Goal: Information Seeking & Learning: Learn about a topic

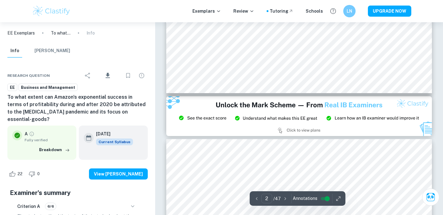
type input "3"
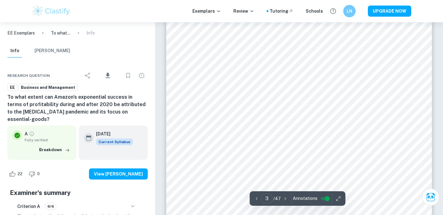
scroll to position [813, 0]
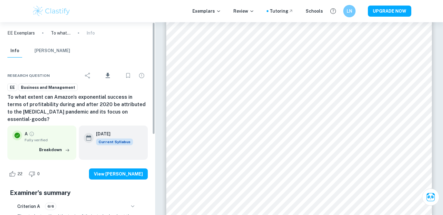
click at [71, 26] on div "EE Exemplars To what extent can Amazon's exponential success in terms of profit…" at bounding box center [77, 33] width 155 height 22
click at [68, 17] on img at bounding box center [51, 11] width 39 height 12
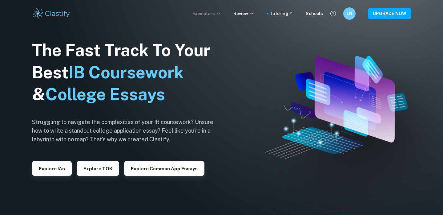
click at [219, 11] on p "Exemplars" at bounding box center [206, 13] width 29 height 7
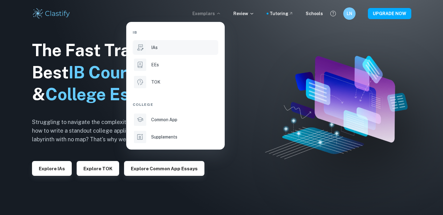
click at [173, 50] on div "IAs" at bounding box center [184, 47] width 66 height 7
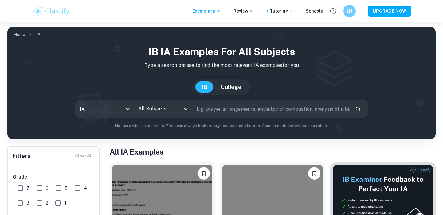
click at [227, 108] on input "text" at bounding box center [271, 108] width 158 height 17
click at [173, 102] on div "All Subjects" at bounding box center [163, 108] width 58 height 17
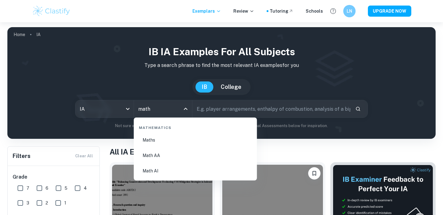
click at [176, 155] on li "Math AA" at bounding box center [195, 155] width 118 height 14
type input "Math AA"
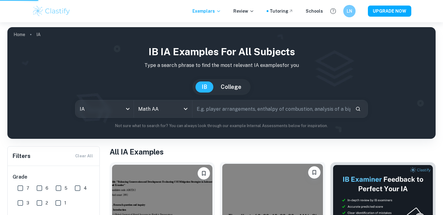
scroll to position [6, 0]
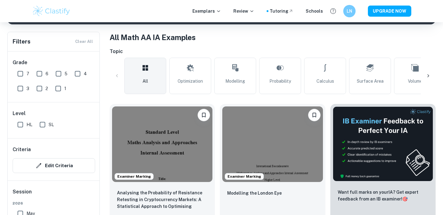
scroll to position [120, 0]
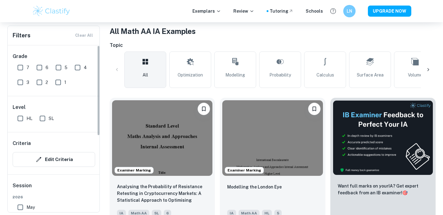
click at [45, 119] on input "SL" at bounding box center [42, 118] width 12 height 12
checkbox input "true"
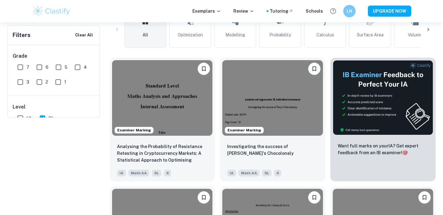
scroll to position [0, 0]
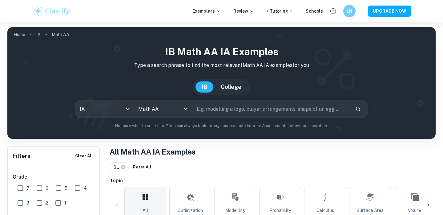
click at [204, 106] on input "text" at bounding box center [271, 108] width 158 height 17
type input "volleyball"
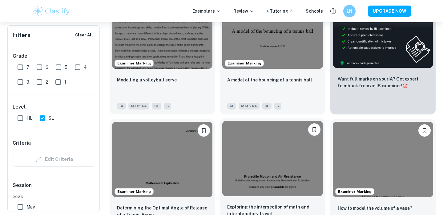
scroll to position [243, 0]
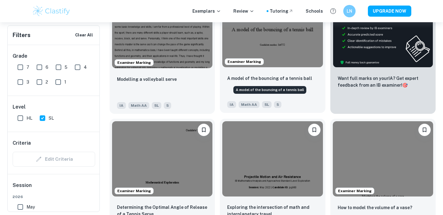
click at [277, 79] on p "A model of the bouncing of a tennis ball" at bounding box center [269, 78] width 85 height 7
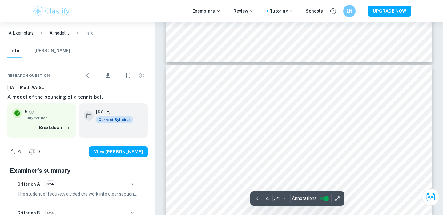
scroll to position [1184, 0]
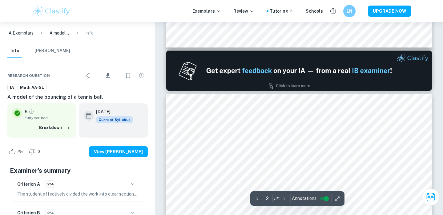
type input "1"
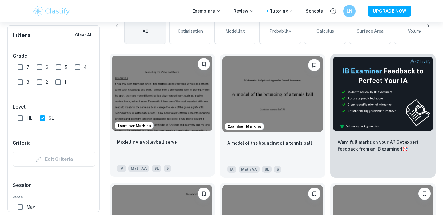
scroll to position [179, 0]
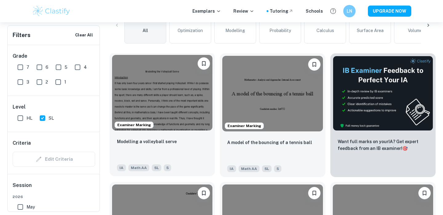
click at [178, 98] on img at bounding box center [162, 92] width 100 height 75
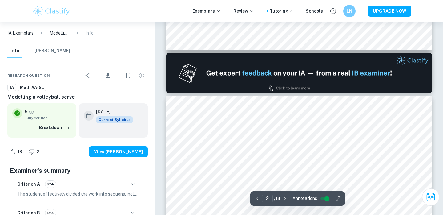
scroll to position [353, 0]
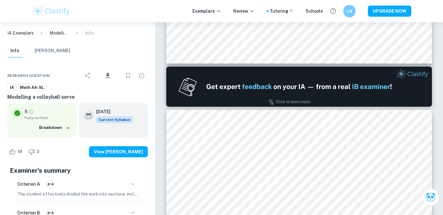
type input "1"
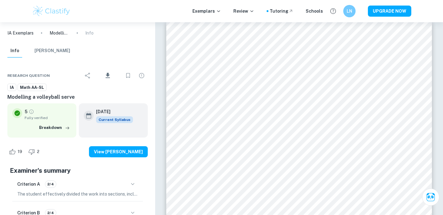
scroll to position [0, 0]
